Goal: Task Accomplishment & Management: Use online tool/utility

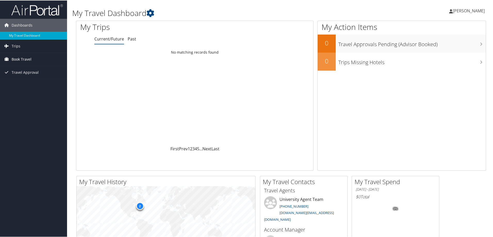
click at [38, 60] on link "Book Travel" at bounding box center [33, 58] width 67 height 13
click at [30, 71] on link "Agent Booking Request" at bounding box center [33, 69] width 67 height 8
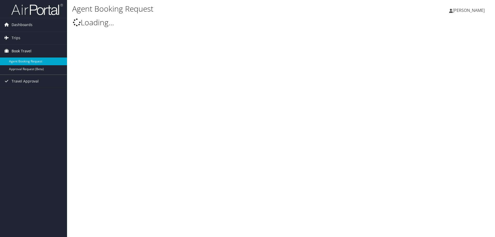
select select "[DOMAIN_NAME][EMAIL_ADDRESS][DOMAIN_NAME]"
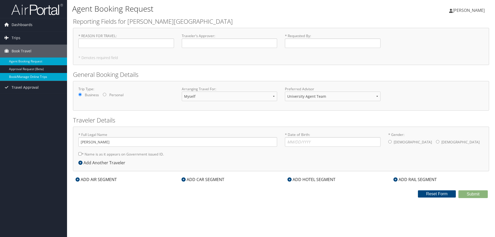
click at [35, 76] on link "Book/Manage Online Trips" at bounding box center [33, 77] width 67 height 8
